Goal: Task Accomplishment & Management: Manage account settings

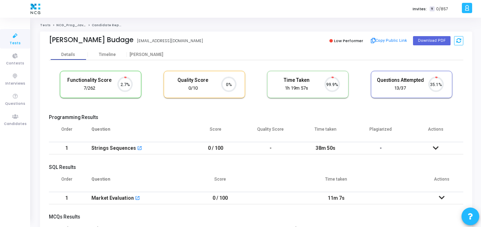
scroll to position [15, 18]
click at [144, 106] on div "Functionality Score 7/262 2.7% Quality Score 0/10 0% Time Taken calculated once…" at bounding box center [256, 87] width 415 height 41
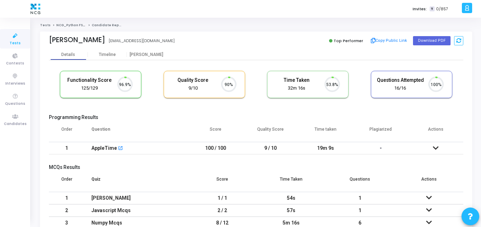
scroll to position [15, 18]
click at [416, 38] on button "Download PDF" at bounding box center [432, 40] width 38 height 9
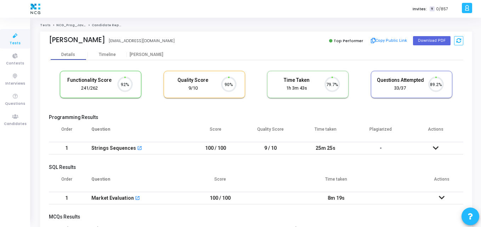
scroll to position [15, 18]
drag, startPoint x: 48, startPoint y: 41, endPoint x: 105, endPoint y: 44, distance: 57.1
click at [105, 44] on div "Himanshu Singh Himanshu Singh se.himanshusingh@gmail.com Top Performer Copy Pub…" at bounding box center [256, 41] width 432 height 18
copy div "Himanshu Singh"
click at [170, 102] on div "Functionality Score 241/262 92% Quality Score 9/10 90% Time Taken calculated on…" at bounding box center [256, 87] width 415 height 41
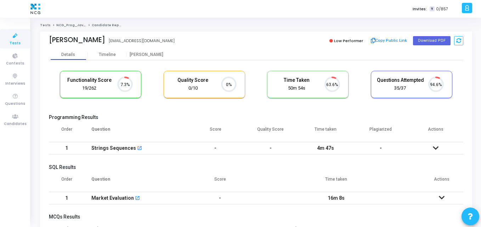
scroll to position [15, 18]
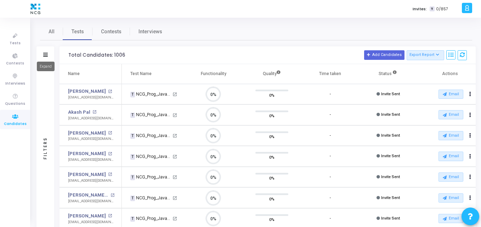
click at [47, 56] on icon at bounding box center [45, 55] width 5 height 4
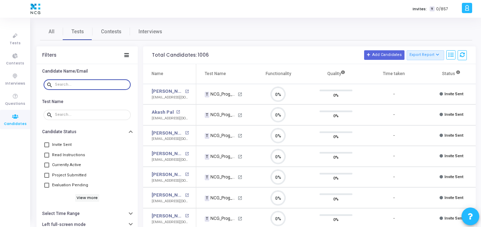
click at [73, 84] on input "text" at bounding box center [91, 85] width 73 height 4
paste input "[EMAIL_ADDRESS][DOMAIN_NAME]"
type input "[EMAIL_ADDRESS][DOMAIN_NAME]"
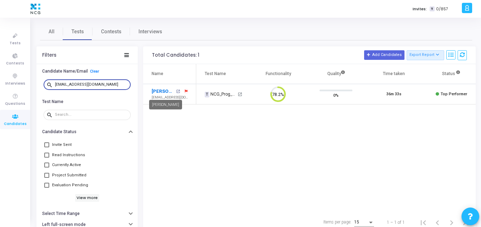
click at [165, 89] on link "[PERSON_NAME]" at bounding box center [163, 91] width 23 height 7
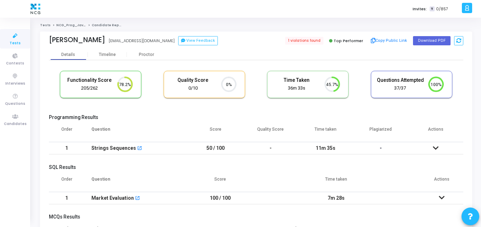
click at [249, 118] on h5 "Programming Results" at bounding box center [256, 117] width 415 height 6
click at [162, 117] on h5 "Programming Results" at bounding box center [256, 117] width 415 height 6
click at [143, 52] on div "Proctor" at bounding box center [146, 54] width 39 height 5
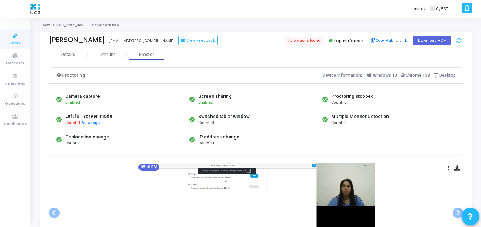
click at [106, 176] on div "05:10 PM" at bounding box center [256, 213] width 415 height 101
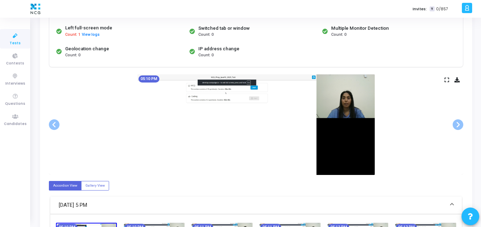
scroll to position [89, 0]
click at [459, 78] on icon at bounding box center [457, 80] width 5 height 4
click at [187, 153] on img at bounding box center [255, 124] width 237 height 101
click at [88, 98] on div "05:10 PM" at bounding box center [256, 124] width 415 height 101
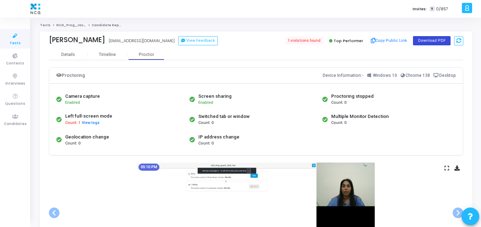
click at [428, 43] on button "Download PDF" at bounding box center [432, 40] width 38 height 9
click at [204, 79] on div "Proctoring Device Information:- Windows 10 Chrome 138 Desktop" at bounding box center [256, 76] width 414 height 16
click at [149, 73] on div "Proctoring Device Information:- Windows 10 Chrome 138 Desktop" at bounding box center [256, 76] width 414 height 16
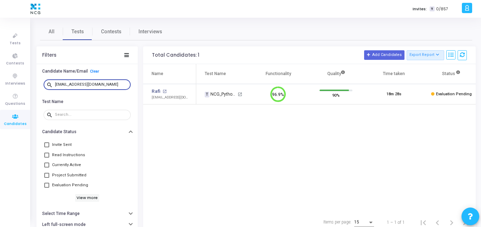
scroll to position [15, 18]
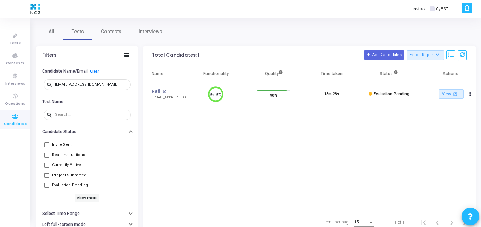
click at [178, 170] on div "Name Test Name Functionality Quality Time taken Status Actions Rafi open_in_new…" at bounding box center [309, 138] width 333 height 148
